Goal: Check status: Check status

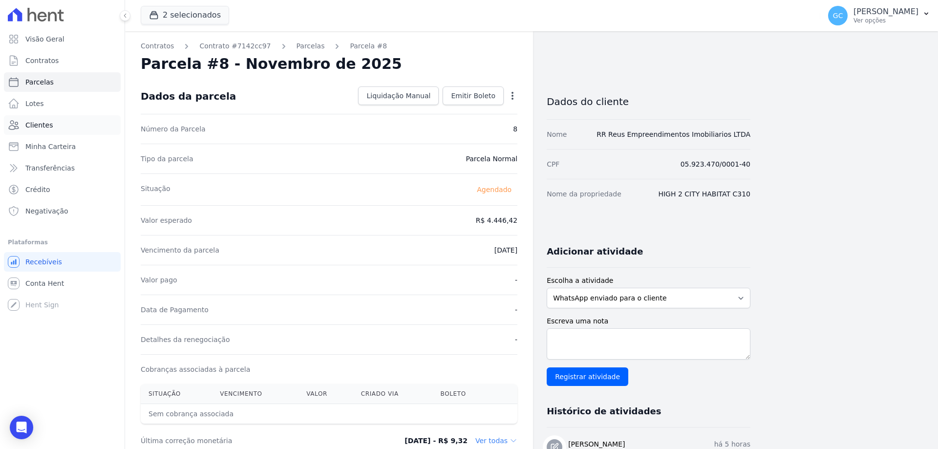
click at [68, 127] on link "Clientes" at bounding box center [62, 125] width 117 height 20
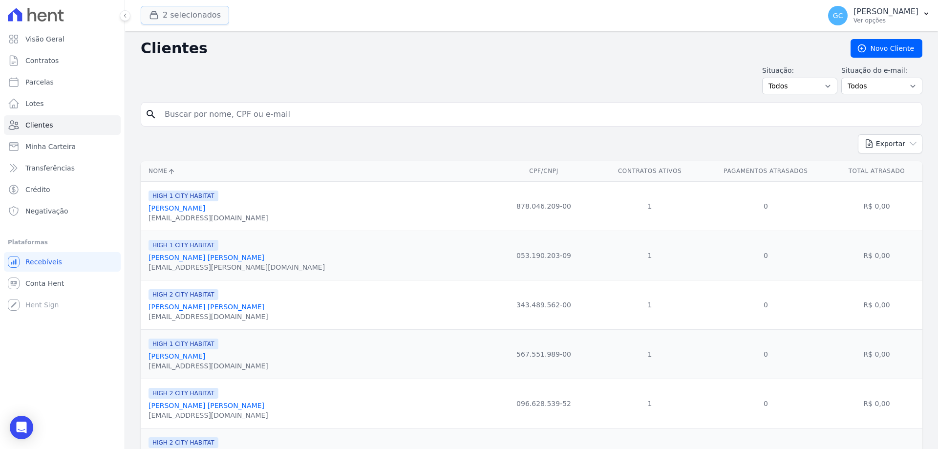
click at [188, 17] on button "2 selecionados" at bounding box center [185, 15] width 88 height 19
click at [171, 16] on button "2 selecionados" at bounding box center [185, 15] width 88 height 19
click at [177, 12] on button "2 selecionados" at bounding box center [185, 15] width 88 height 19
click at [162, 21] on button "2 selecionados" at bounding box center [185, 15] width 88 height 19
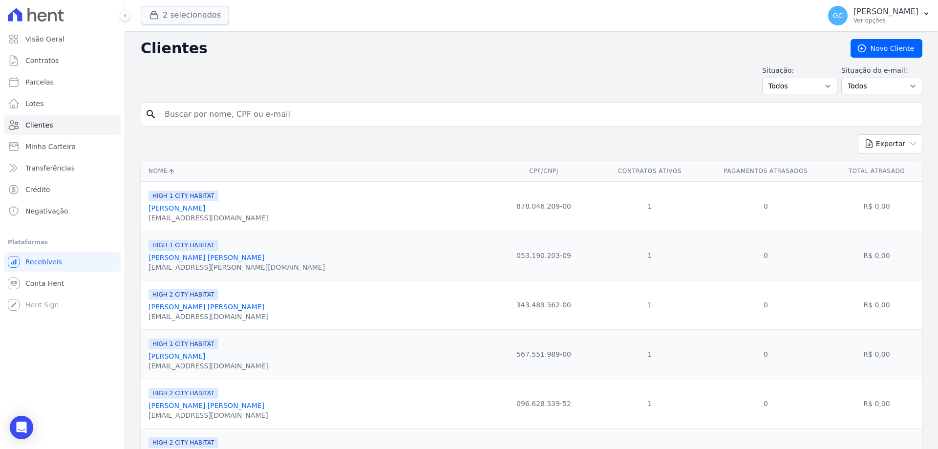
click at [168, 20] on button "2 selecionados" at bounding box center [185, 15] width 88 height 19
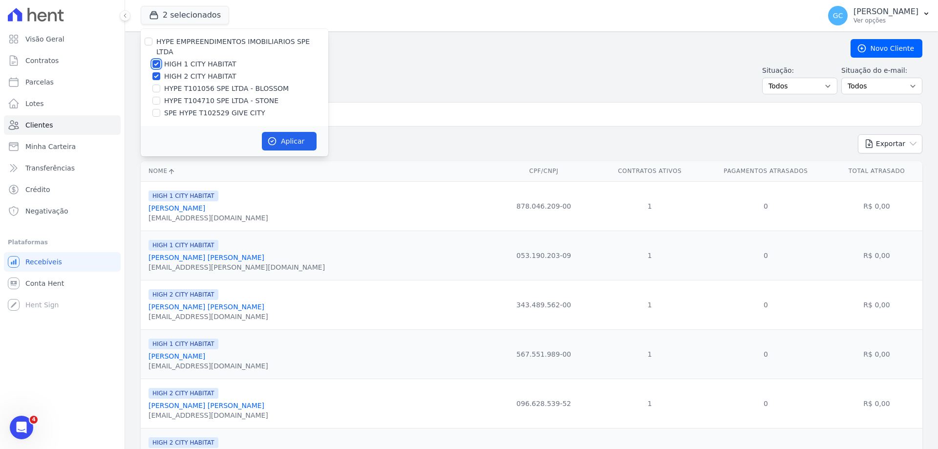
click at [158, 60] on input "HIGH 1 CITY HABITAT" at bounding box center [157, 64] width 8 height 8
checkbox input "false"
click at [154, 73] on div "HYPE EMPREENDIMENTOS IMOBILIARIOS SPE LTDA HIGH 1 CITY HABITAT HIGH 2 CITY HABI…" at bounding box center [235, 77] width 188 height 97
click at [157, 71] on div at bounding box center [157, 76] width 8 height 10
click at [157, 72] on input "HIGH 2 CITY HABITAT" at bounding box center [157, 76] width 8 height 8
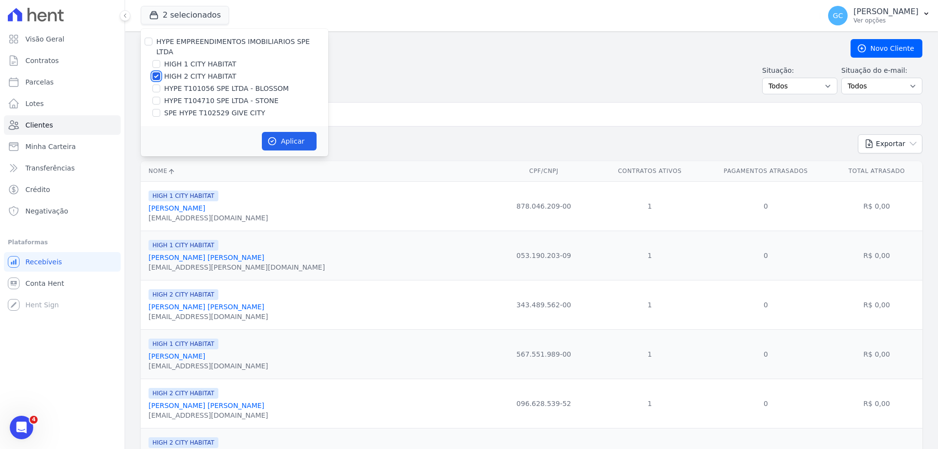
checkbox input "false"
click at [156, 109] on input "SPE HYPE T102529 GIVE CITY" at bounding box center [157, 113] width 8 height 8
checkbox input "true"
click at [294, 136] on button "Aplicar" at bounding box center [289, 141] width 55 height 19
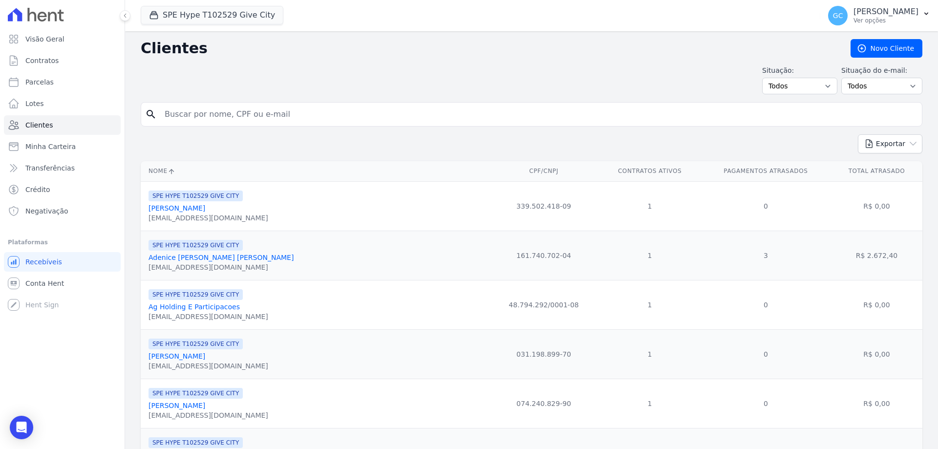
click at [316, 114] on input "search" at bounding box center [539, 115] width 760 height 20
paste input "Miriam Oliveira Sab"
type input "Miriam Oliveira Sab"
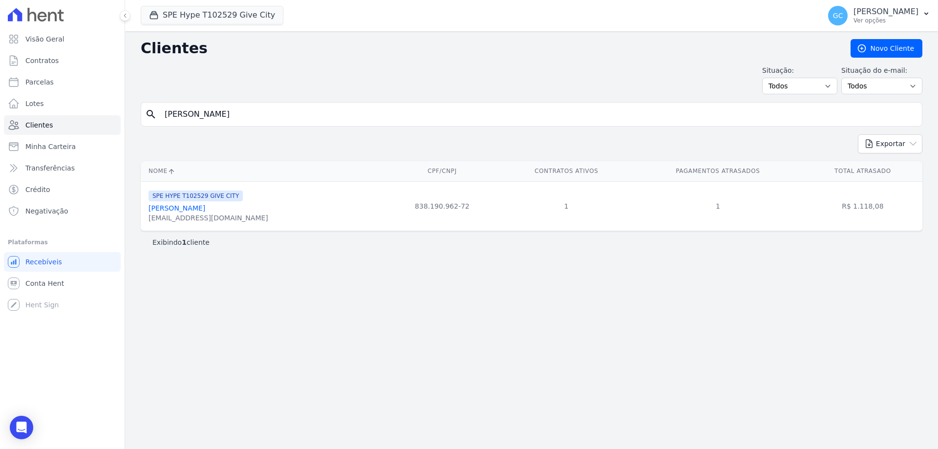
click at [190, 211] on link "Miriam Oliveira Sab" at bounding box center [177, 208] width 57 height 8
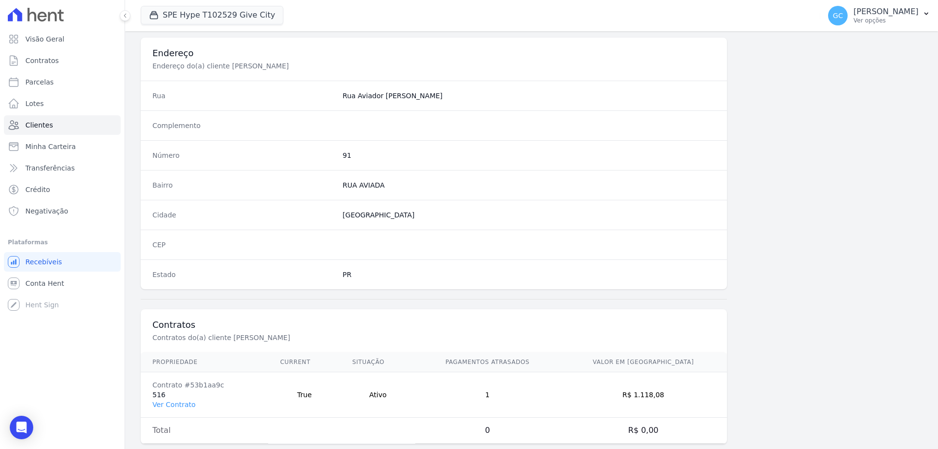
scroll to position [465, 0]
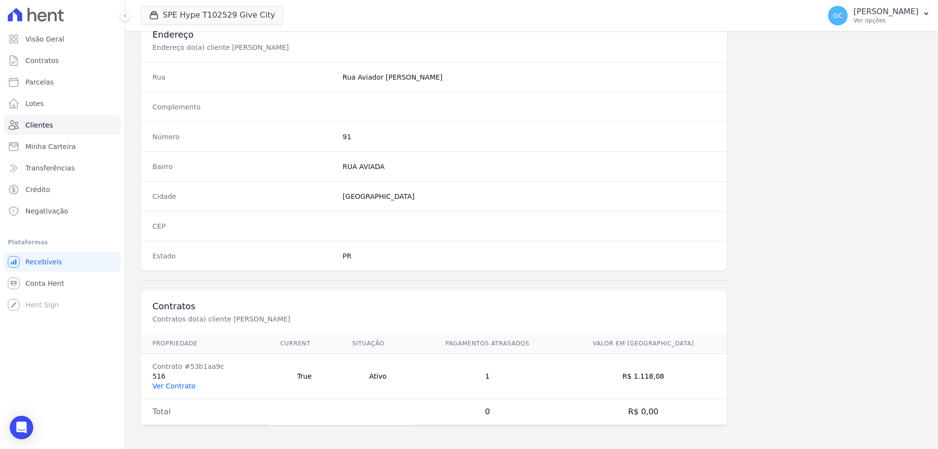
click at [176, 385] on link "Ver Contrato" at bounding box center [174, 386] width 43 height 8
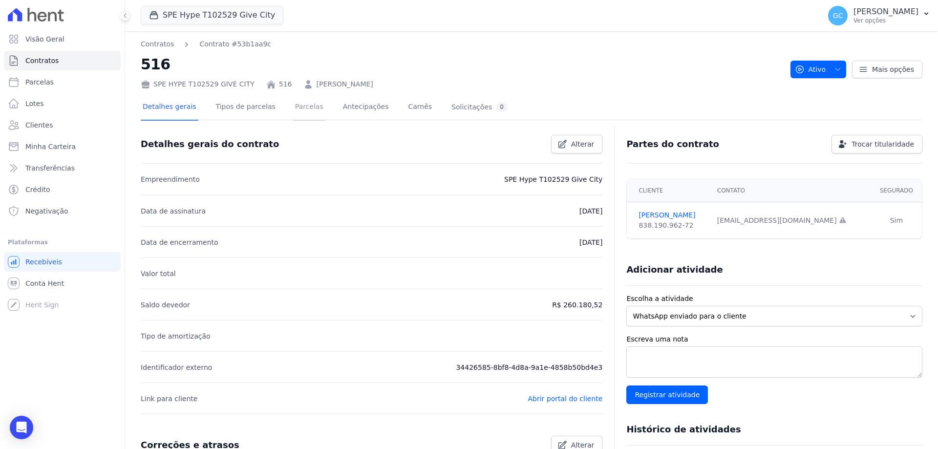
click at [301, 110] on link "Parcelas" at bounding box center [309, 108] width 32 height 26
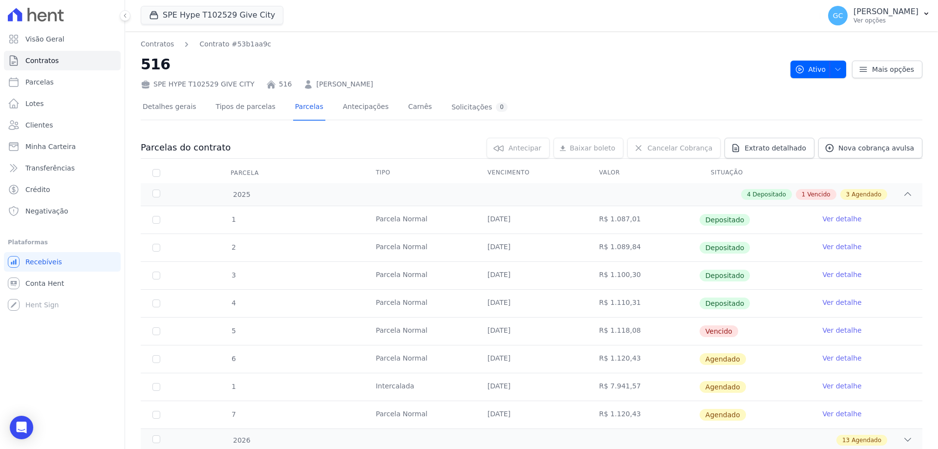
click at [842, 332] on link "Ver detalhe" at bounding box center [842, 331] width 39 height 10
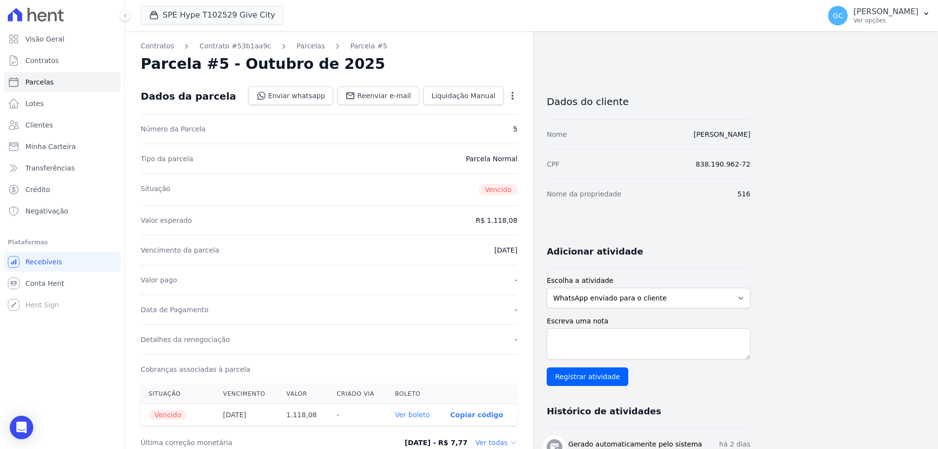
click at [408, 413] on link "Ver boleto" at bounding box center [412, 415] width 35 height 8
